Goal: Information Seeking & Learning: Learn about a topic

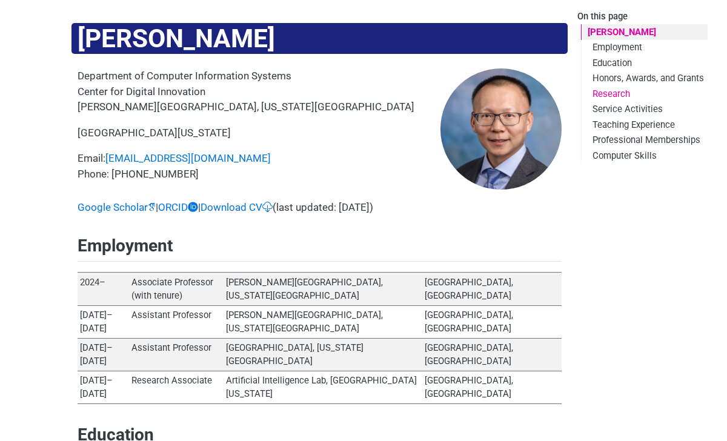
click at [612, 96] on link "Research" at bounding box center [644, 93] width 126 height 15
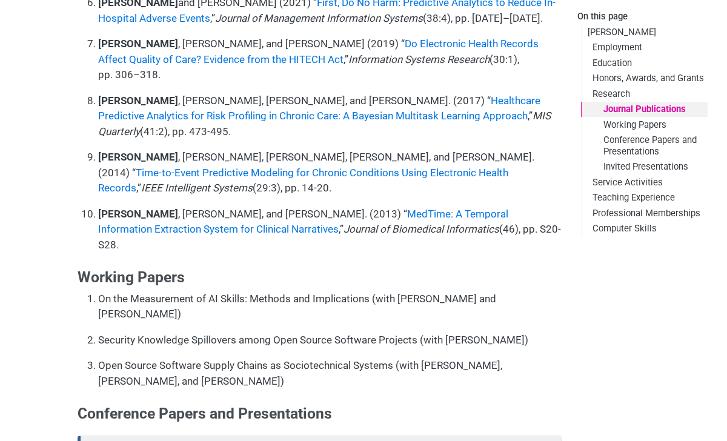
scroll to position [1377, 0]
click at [548, 440] on icon "Toggle callout" at bounding box center [551, 447] width 9 height 11
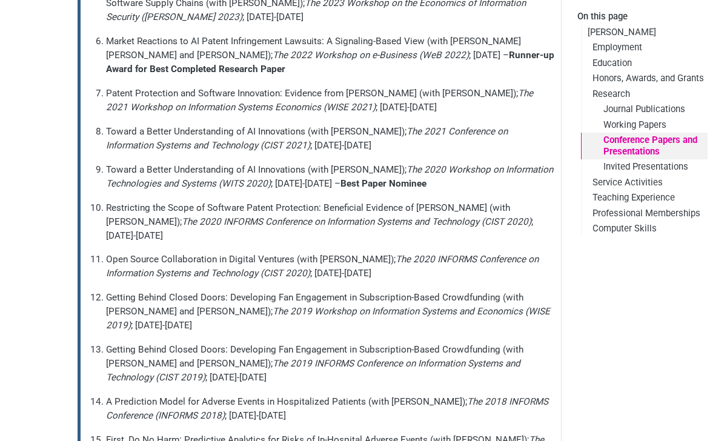
scroll to position [2053, 0]
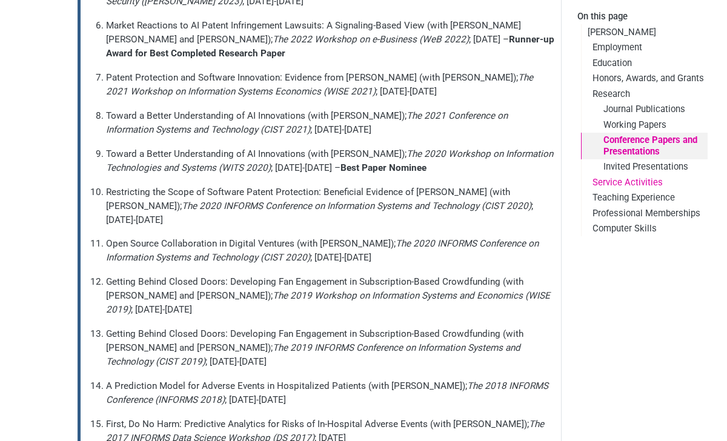
click at [636, 185] on link "Service Activities" at bounding box center [644, 181] width 126 height 15
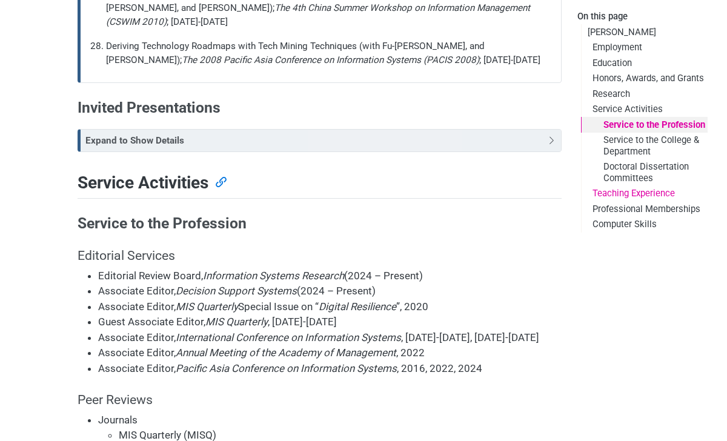
click at [640, 193] on link "Teaching Experience" at bounding box center [644, 193] width 126 height 15
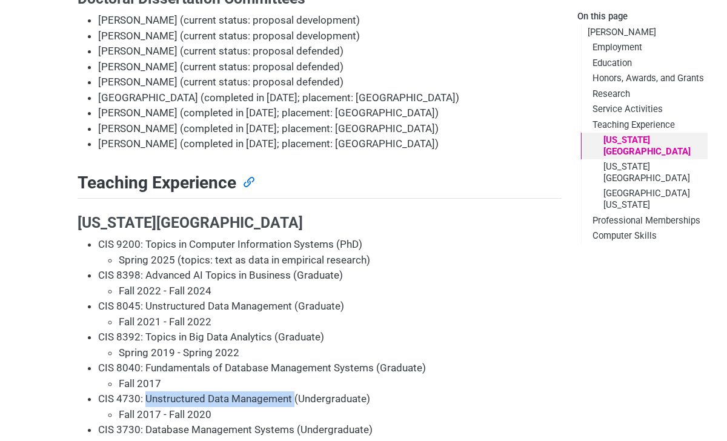
drag, startPoint x: 144, startPoint y: 228, endPoint x: 294, endPoint y: 227, distance: 150.2
click at [294, 391] on li "CIS 4730: Unstructured Data Management (Undergraduate) Fall 2017 - Fall 2020" at bounding box center [329, 406] width 463 height 31
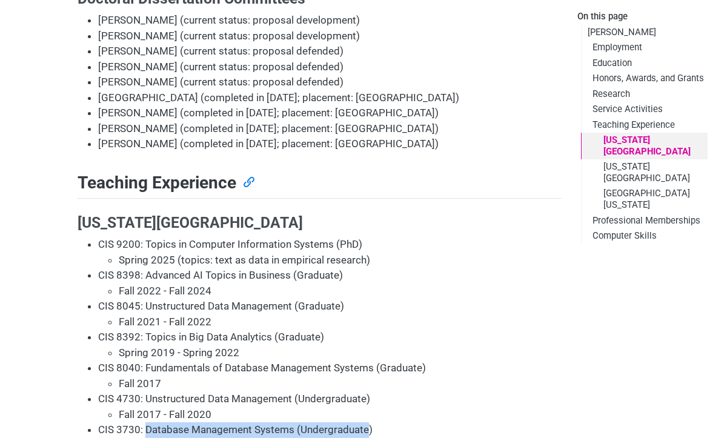
drag, startPoint x: 145, startPoint y: 257, endPoint x: 366, endPoint y: 256, distance: 220.5
click at [366, 422] on li "CIS 3730: Database Management Systems (Undergraduate) Spring 2024" at bounding box center [329, 437] width 463 height 31
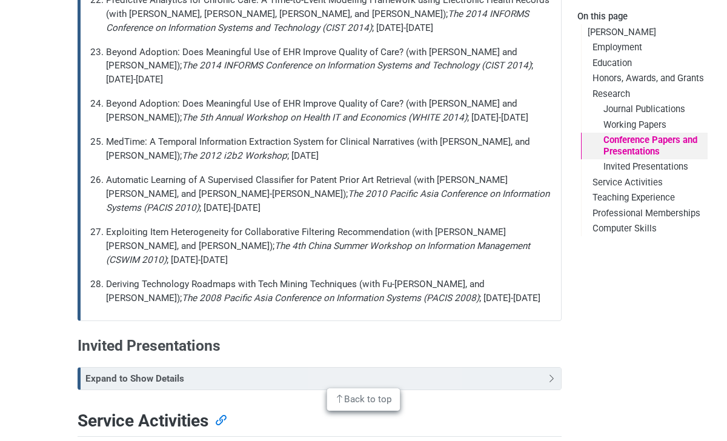
scroll to position [2777, 0]
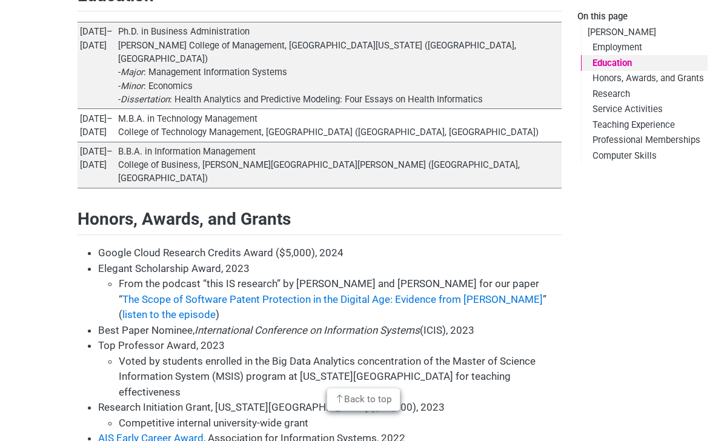
scroll to position [407, 0]
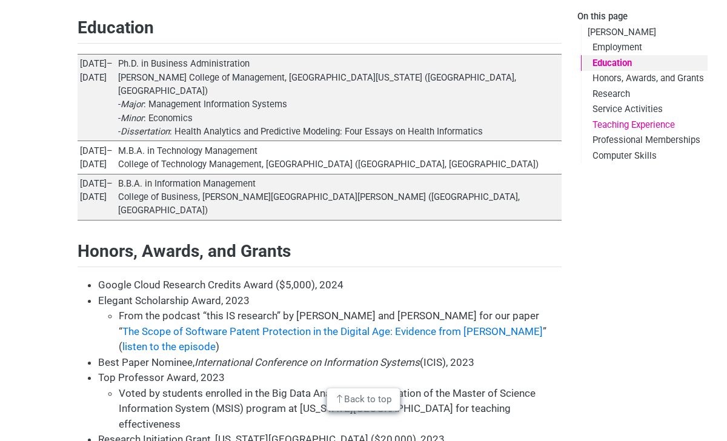
click at [617, 126] on link "Teaching Experience" at bounding box center [644, 124] width 126 height 15
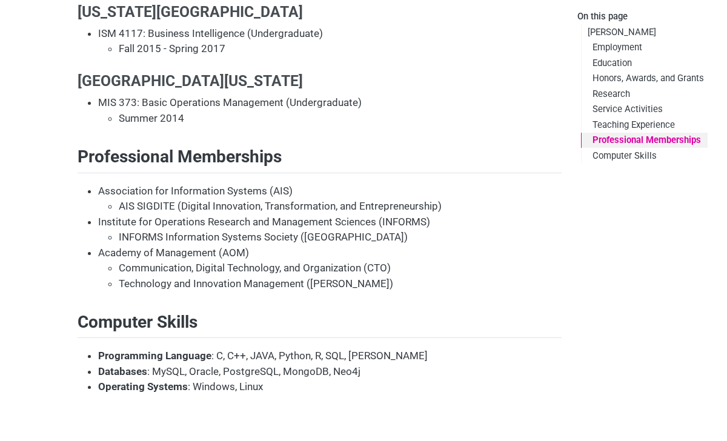
scroll to position [4655, 0]
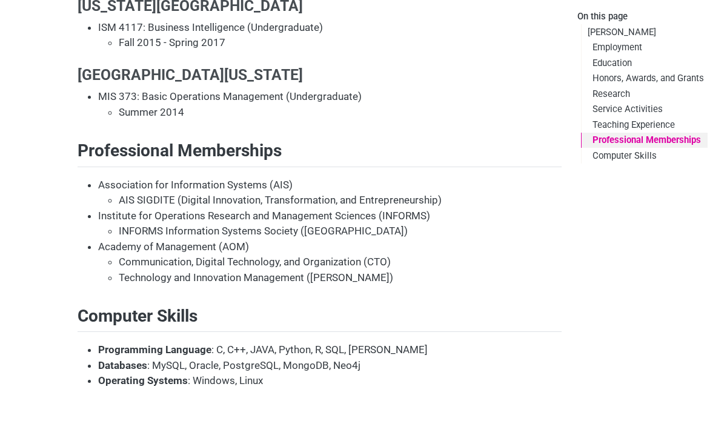
scroll to position [407, 0]
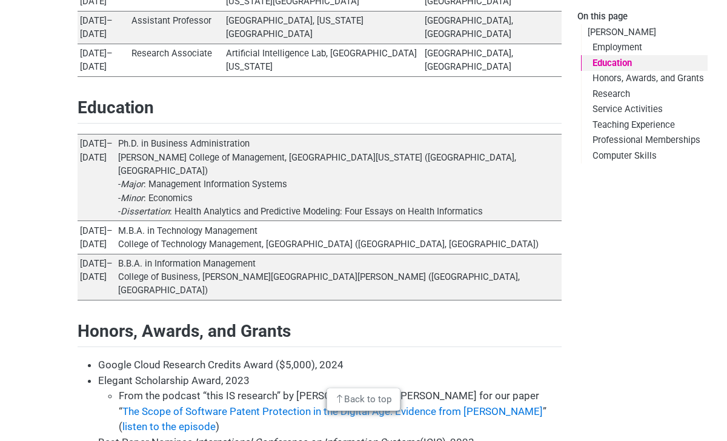
scroll to position [310, 0]
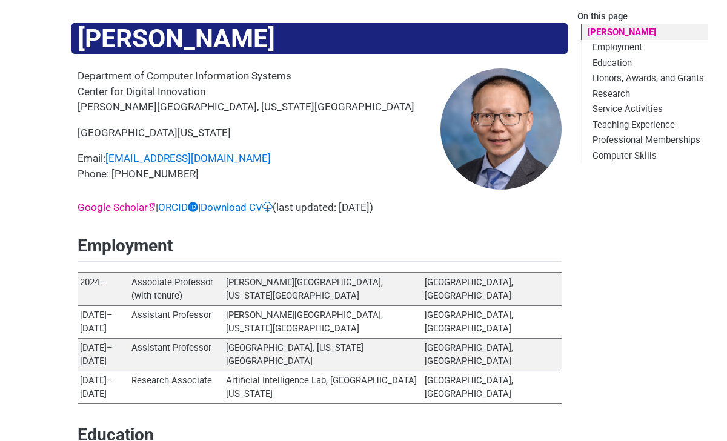
click at [109, 208] on link "Google Scholar" at bounding box center [117, 207] width 78 height 12
